Goal: Navigation & Orientation: Find specific page/section

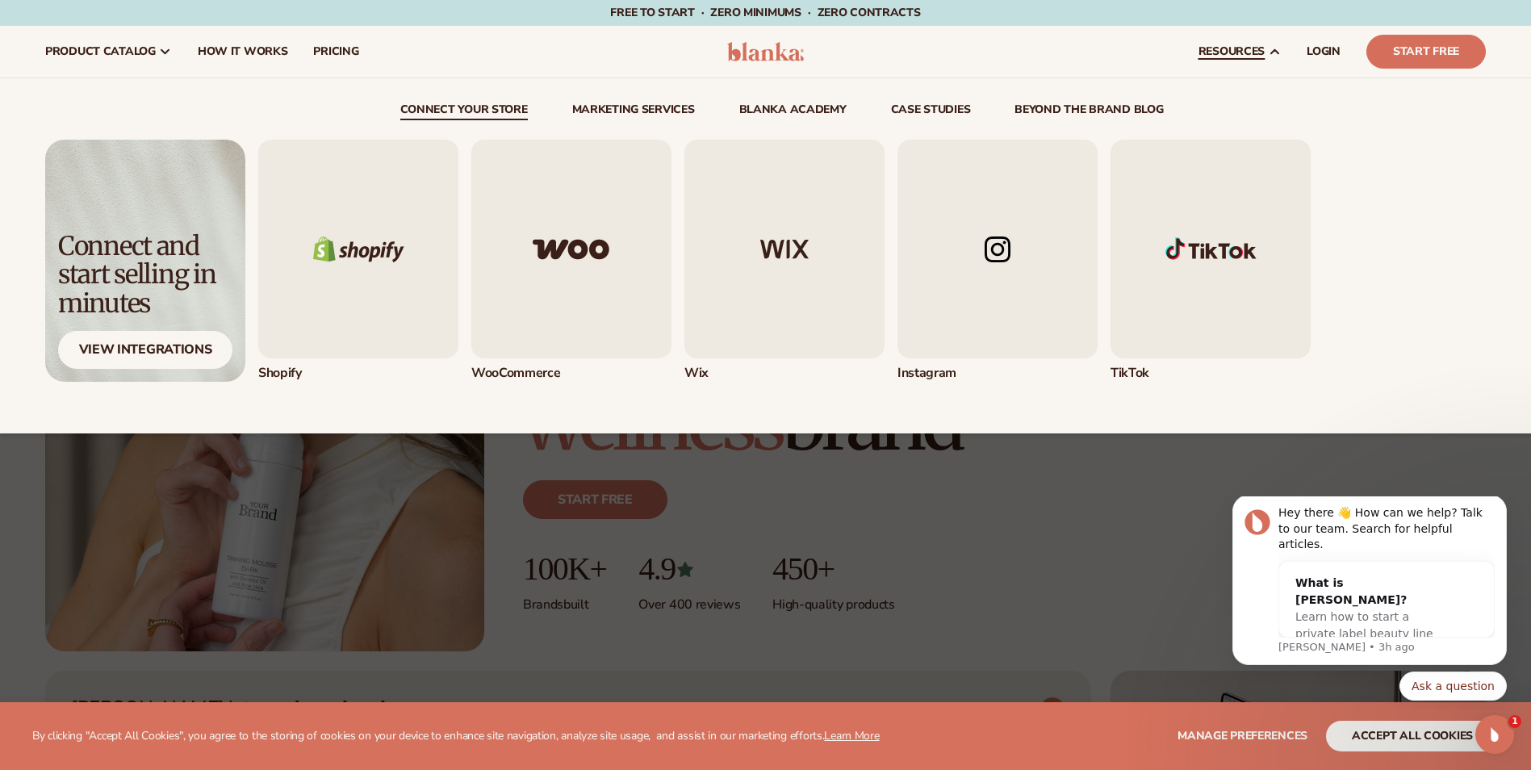
drag, startPoint x: 0, startPoint y: 0, endPoint x: 1223, endPoint y: 50, distance: 1224.2
click at [1223, 50] on span "resources" at bounding box center [1231, 51] width 66 height 13
click at [1269, 52] on icon at bounding box center [1274, 51] width 13 height 13
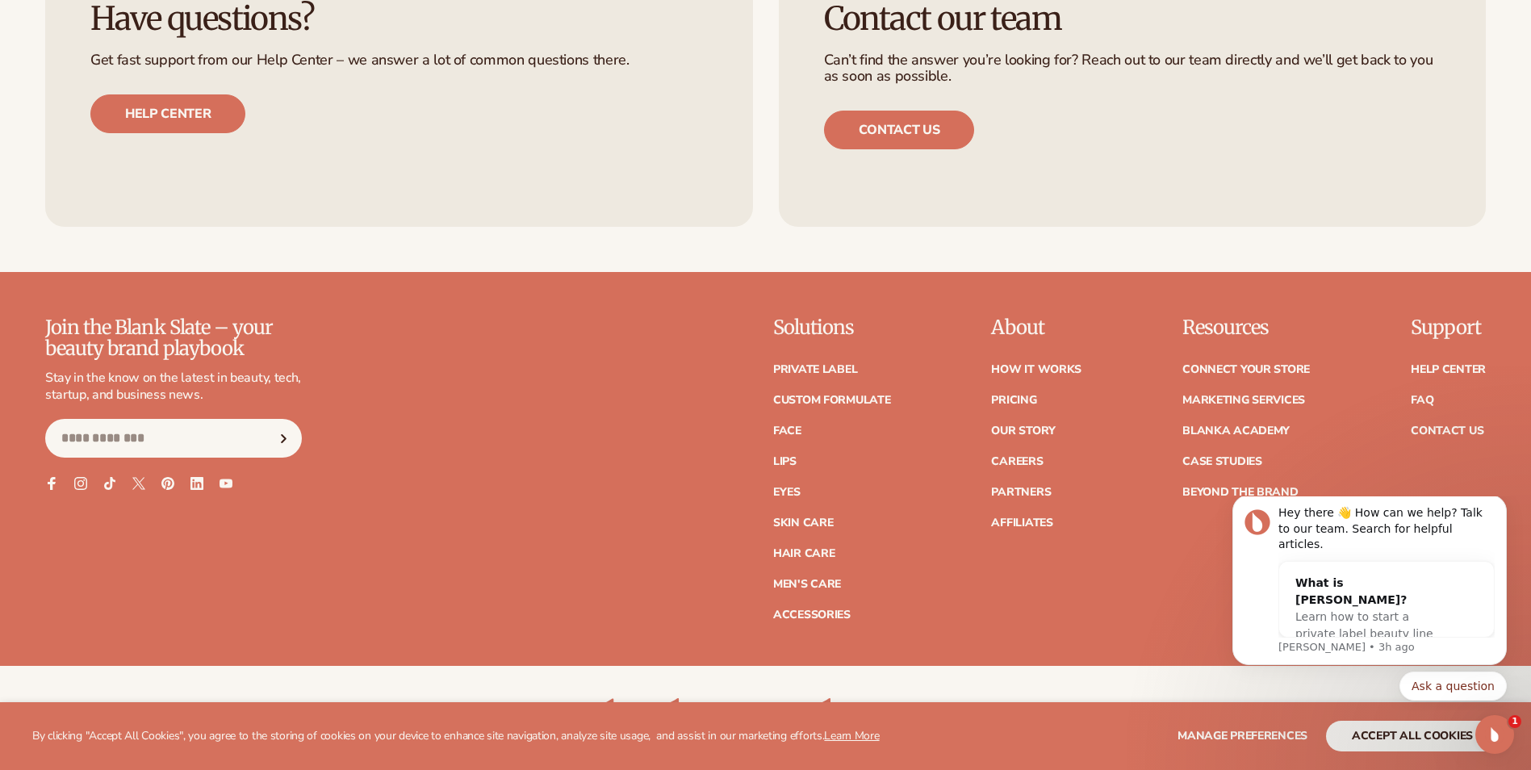
scroll to position [7181, 0]
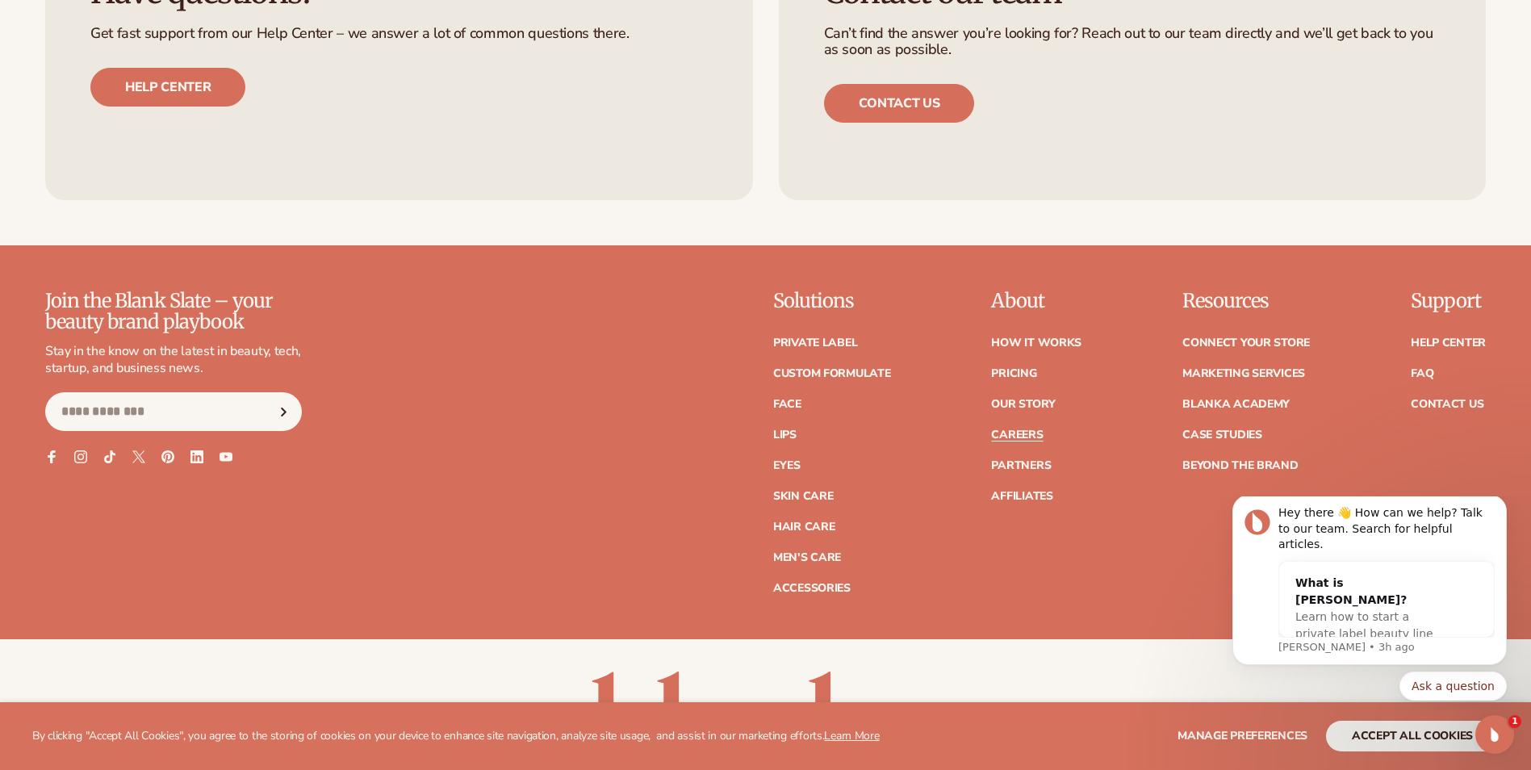
click at [1018, 437] on link "Careers" at bounding box center [1017, 434] width 52 height 11
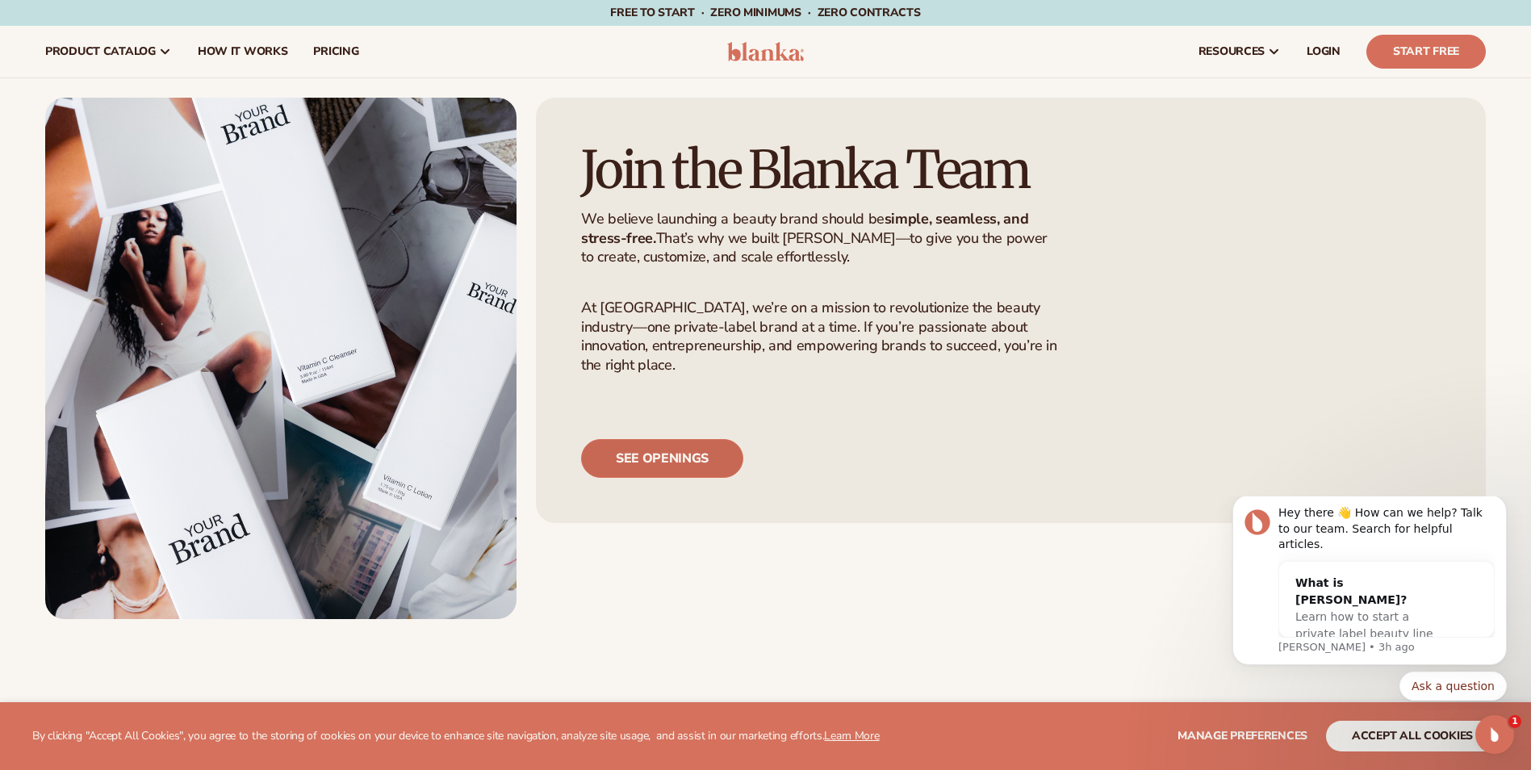
click at [625, 478] on link "See openings" at bounding box center [662, 458] width 162 height 39
